Goal: Communication & Community: Answer question/provide support

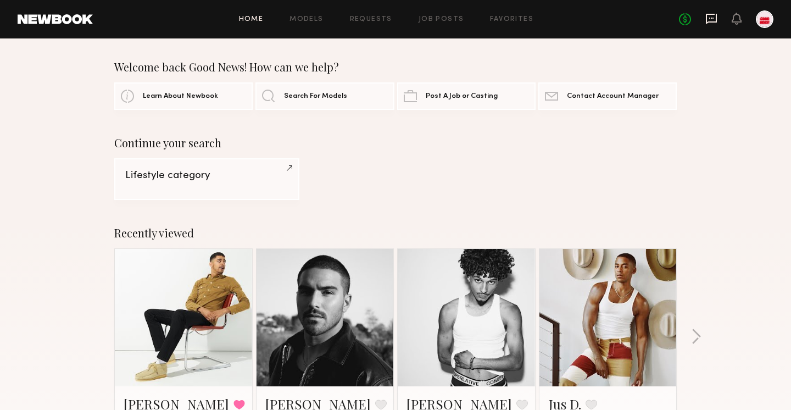
click at [710, 19] on icon at bounding box center [712, 19] width 12 height 12
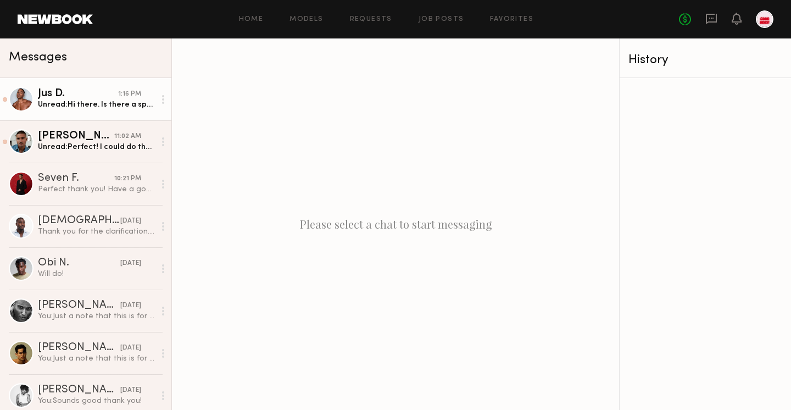
click at [96, 110] on link "Jus D. 1:16 PM Unread: Hi there. Is there a specific time you like me to come t…" at bounding box center [85, 99] width 171 height 42
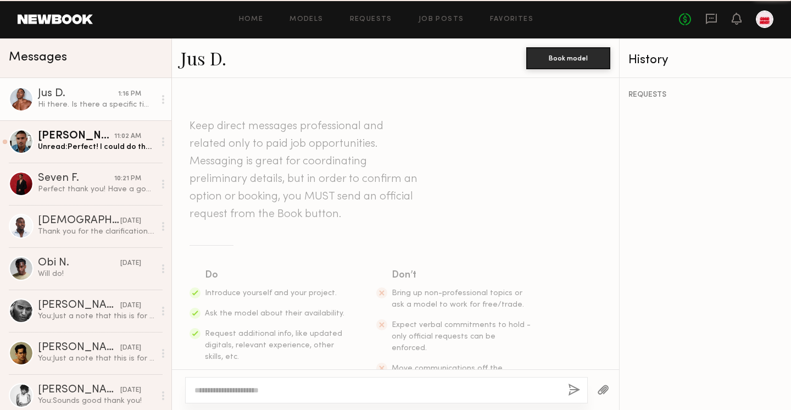
scroll to position [710, 0]
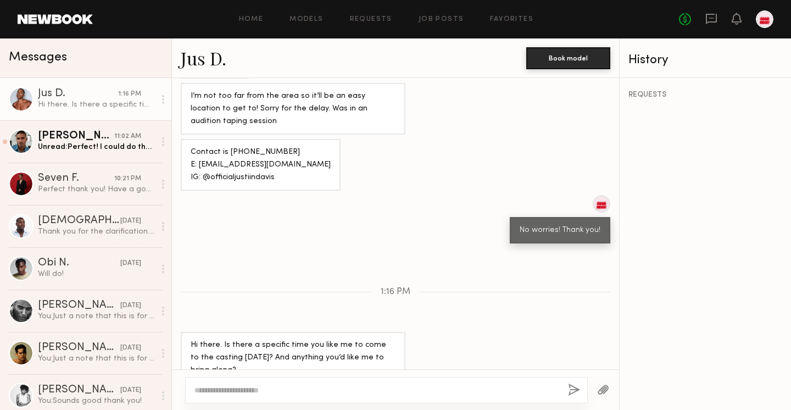
click at [278, 384] on div at bounding box center [386, 390] width 403 height 26
click at [279, 387] on textarea at bounding box center [377, 390] width 365 height 11
type textarea "**********"
click at [572, 392] on button "button" at bounding box center [574, 391] width 12 height 14
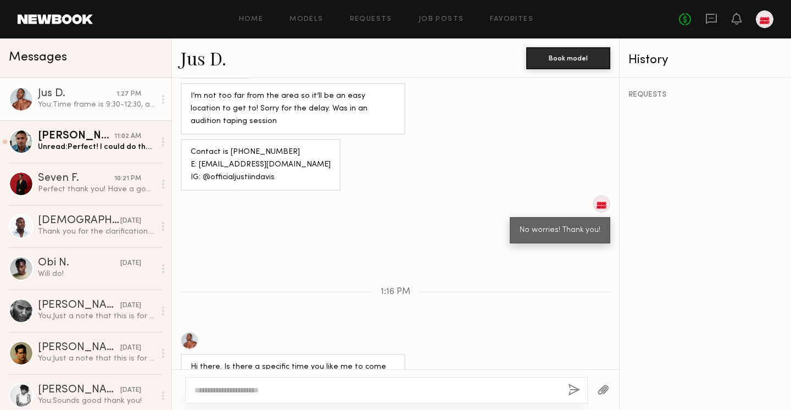
scroll to position [846, 0]
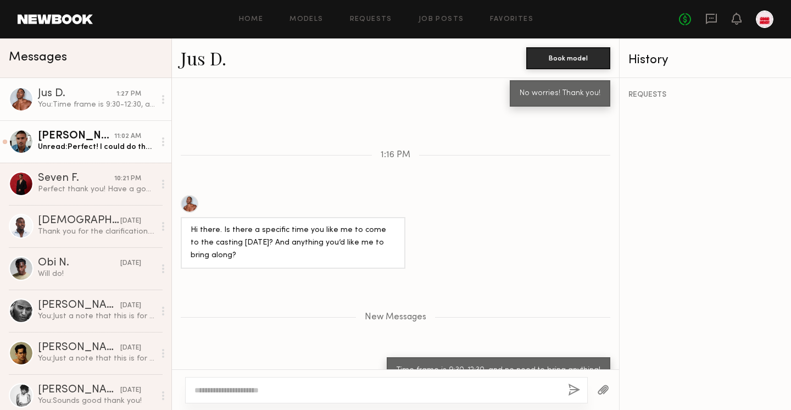
click at [90, 148] on div "Unread: Perfect! I could do the [DATE] in person if that works?" at bounding box center [96, 147] width 117 height 10
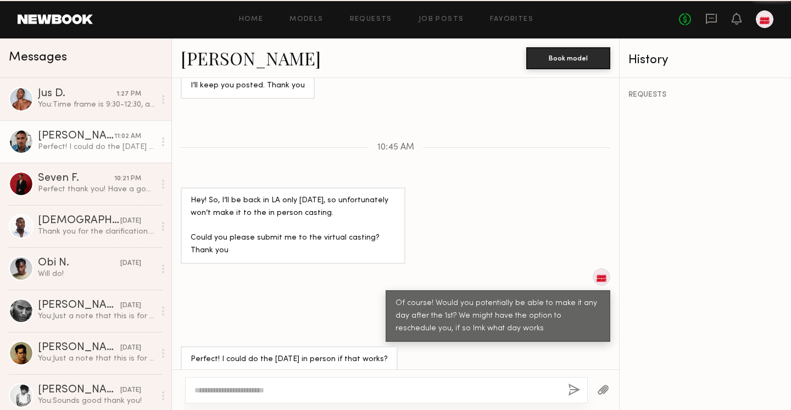
scroll to position [391, 0]
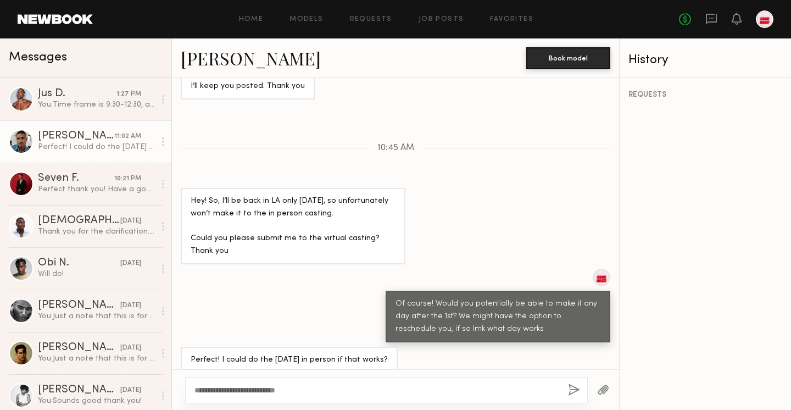
type textarea "**********"
click at [572, 393] on button "button" at bounding box center [574, 391] width 12 height 14
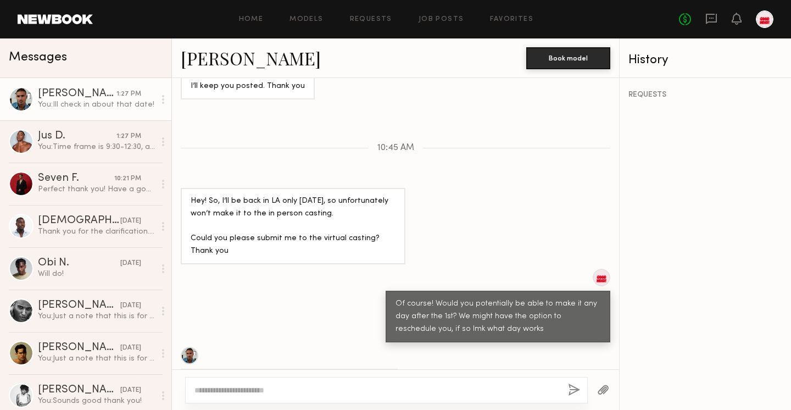
scroll to position [528, 0]
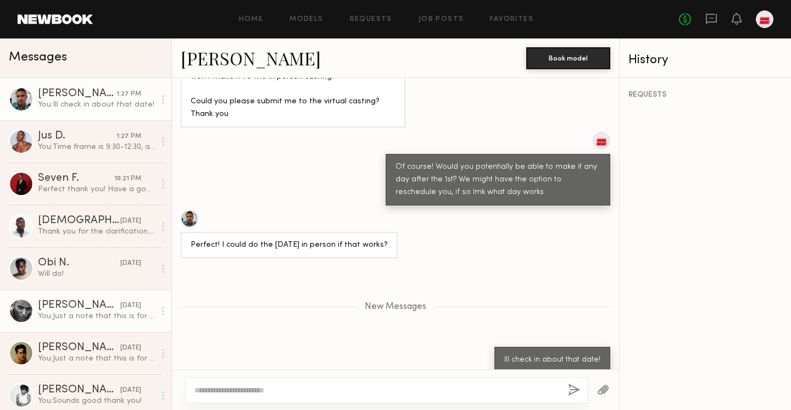
click at [136, 302] on div "[DATE]" at bounding box center [130, 306] width 21 height 10
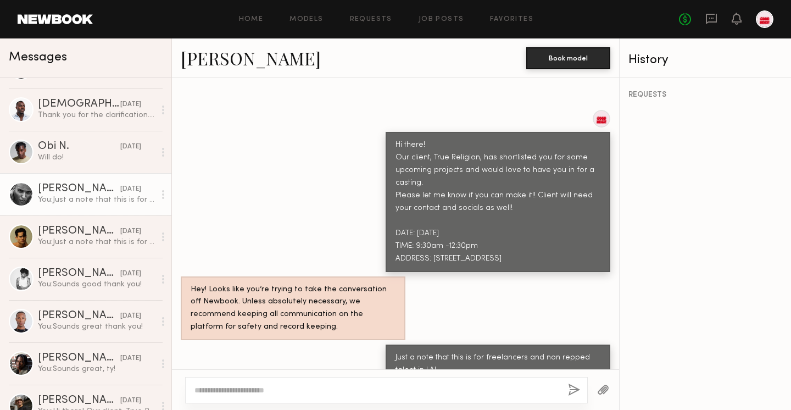
scroll to position [303, 0]
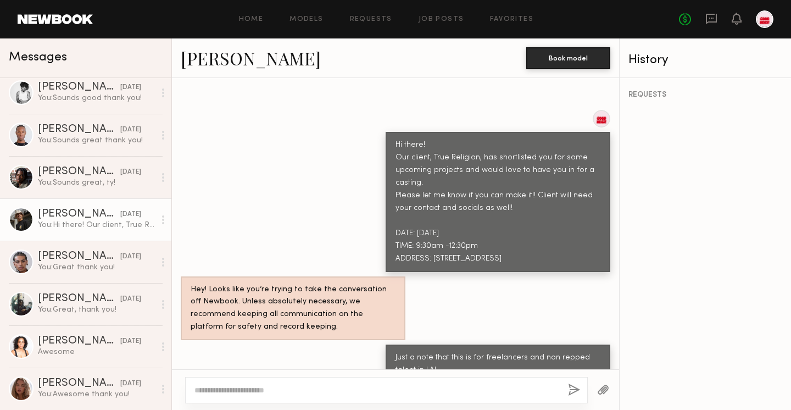
click at [87, 228] on div "You: Hi there! Our client, True Religion, has shortlisted you for some upcoming…" at bounding box center [96, 225] width 117 height 10
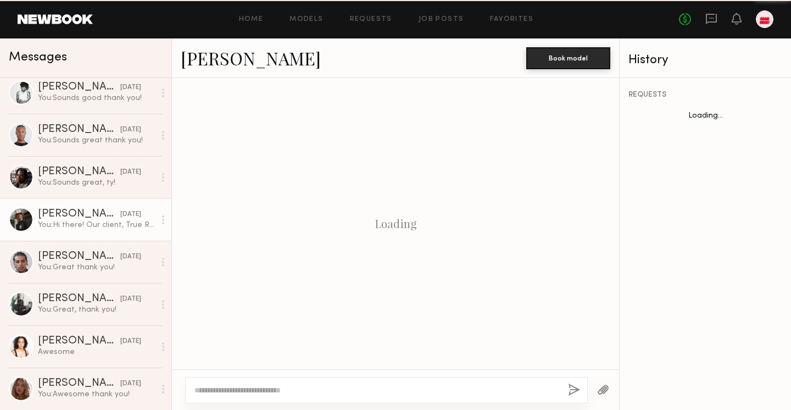
scroll to position [352, 0]
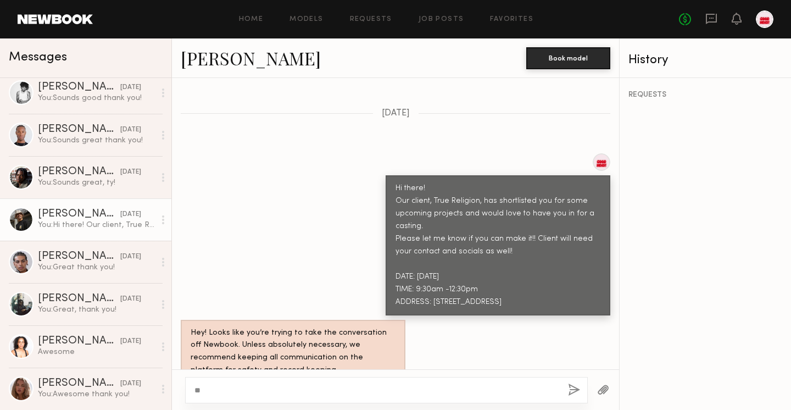
type textarea "*"
type textarea "**********"
click at [571, 389] on button "button" at bounding box center [574, 391] width 12 height 14
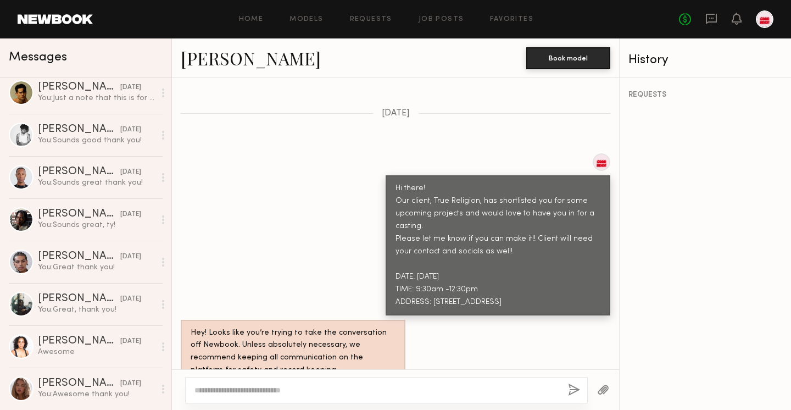
scroll to position [0, 0]
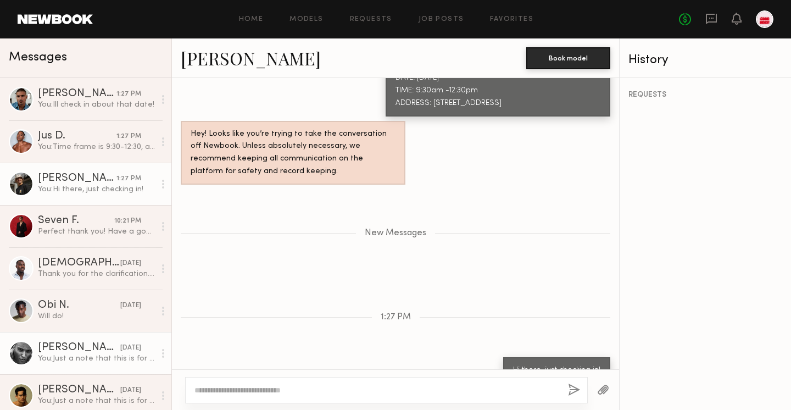
click at [79, 356] on div "You: Just a note that this is for freelancers and non repped talent in LA!" at bounding box center [96, 358] width 117 height 10
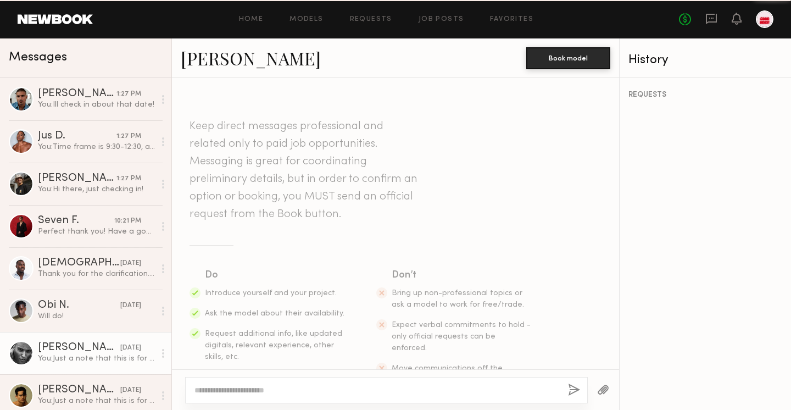
scroll to position [395, 0]
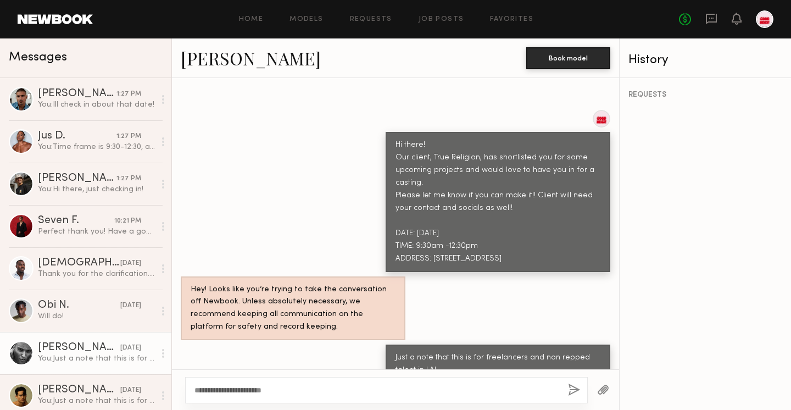
type textarea "**********"
click at [575, 387] on button "button" at bounding box center [574, 391] width 12 height 14
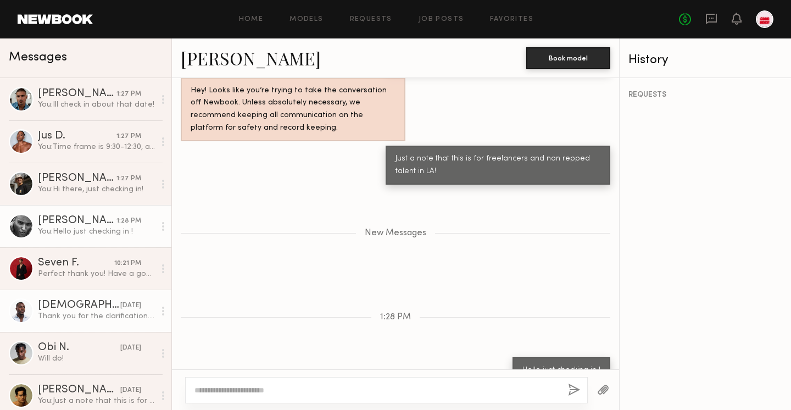
scroll to position [146, 0]
